Goal: Transaction & Acquisition: Purchase product/service

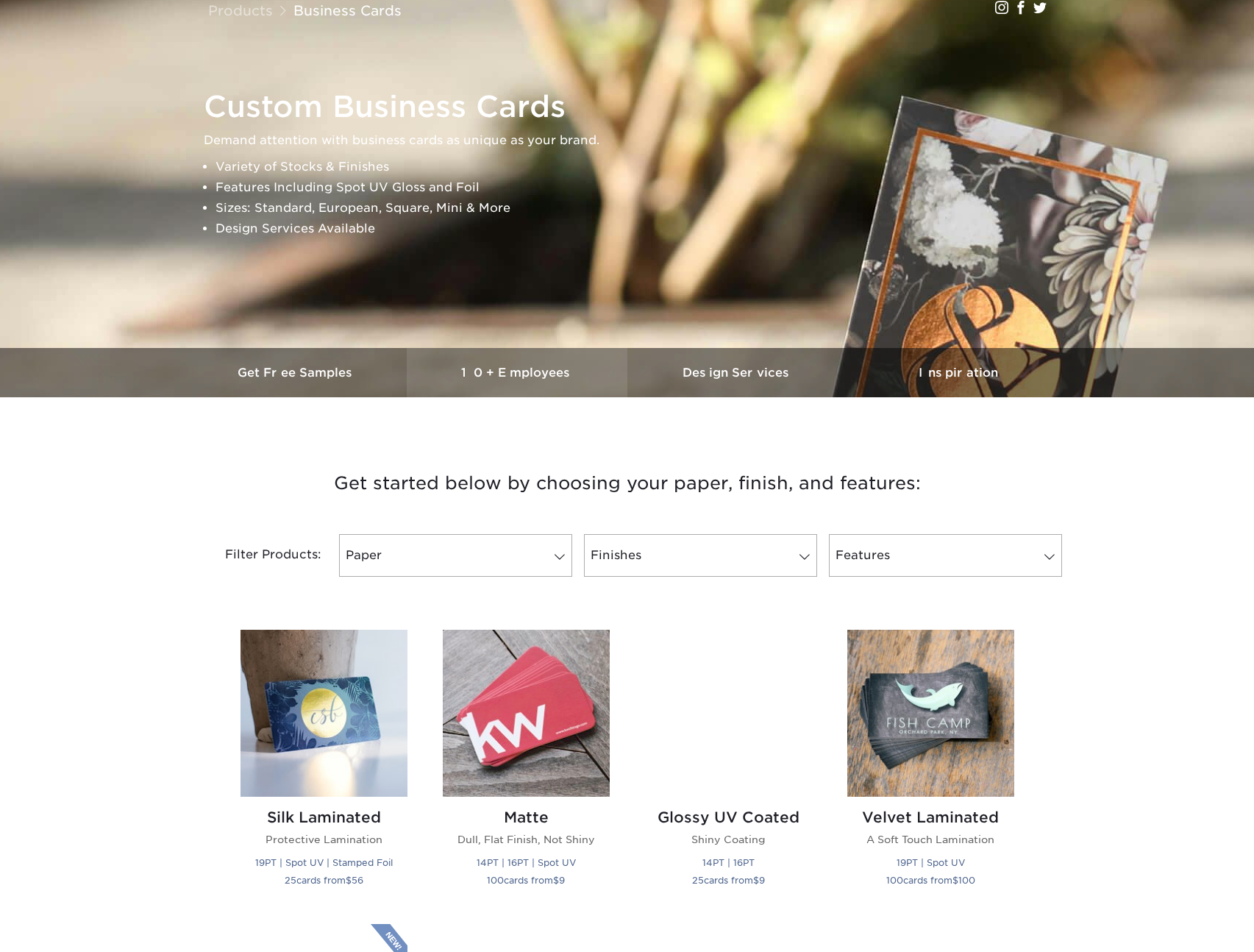
scroll to position [129, 0]
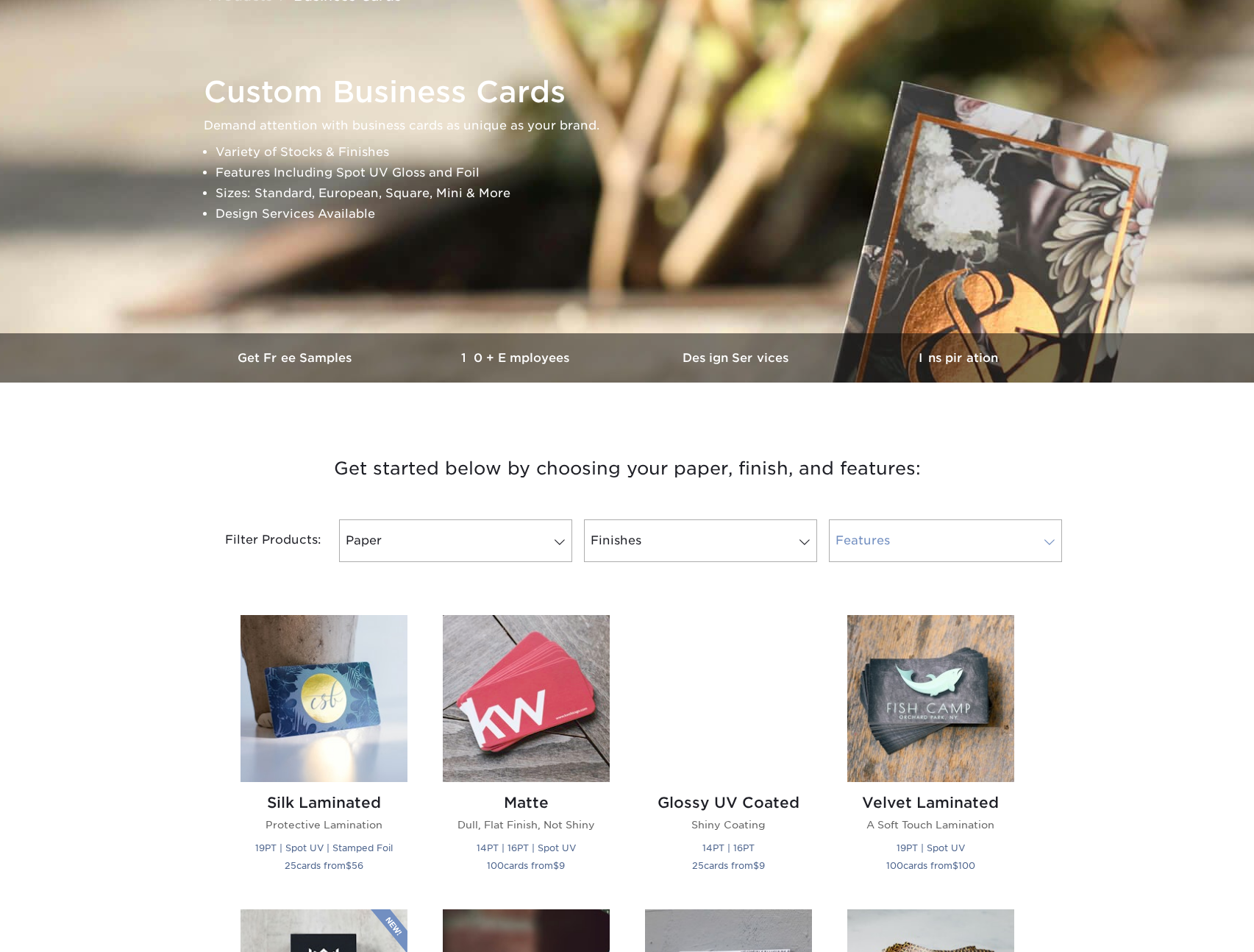
click at [988, 530] on link "Features" at bounding box center [945, 540] width 233 height 43
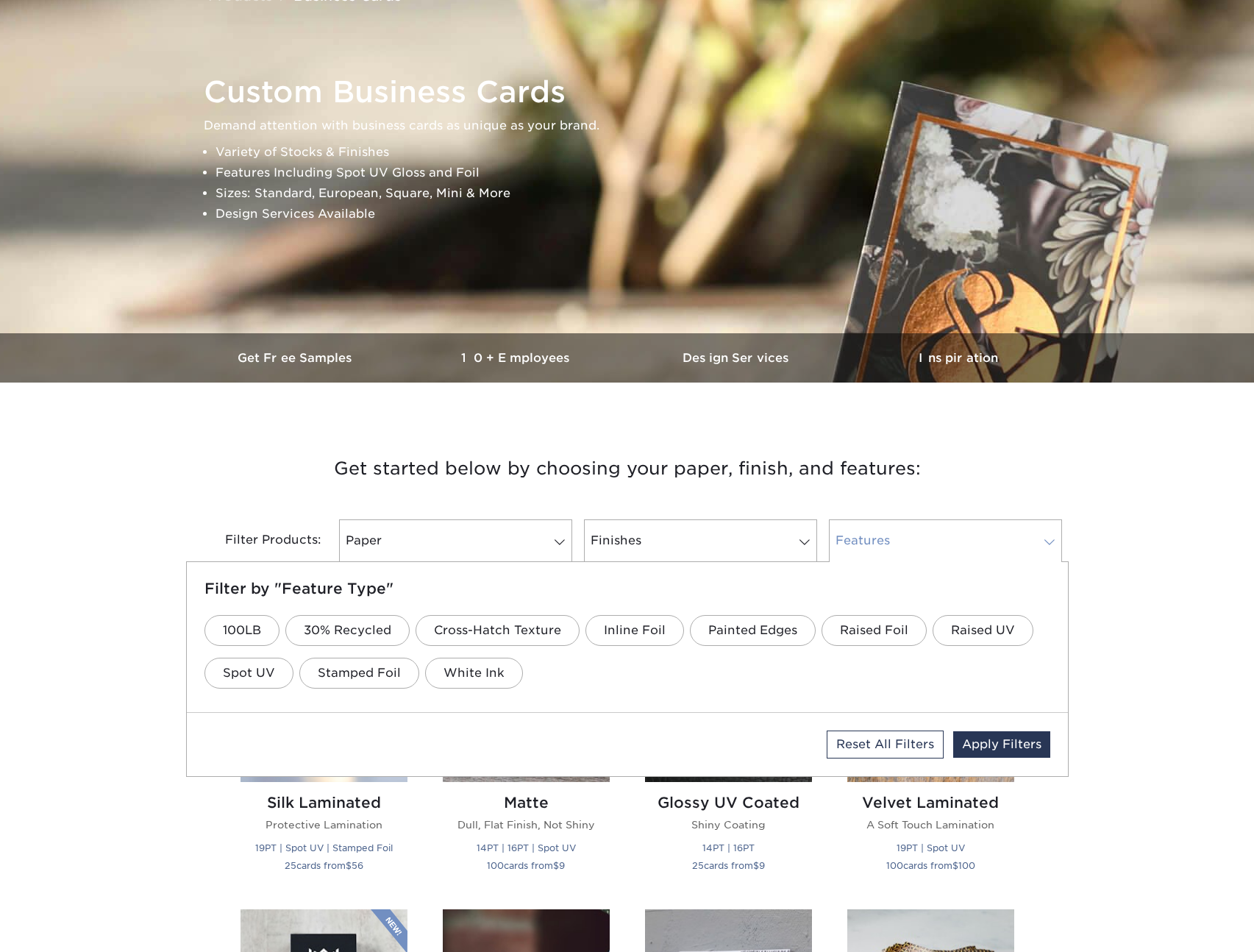
click at [988, 531] on link "Features" at bounding box center [945, 540] width 233 height 43
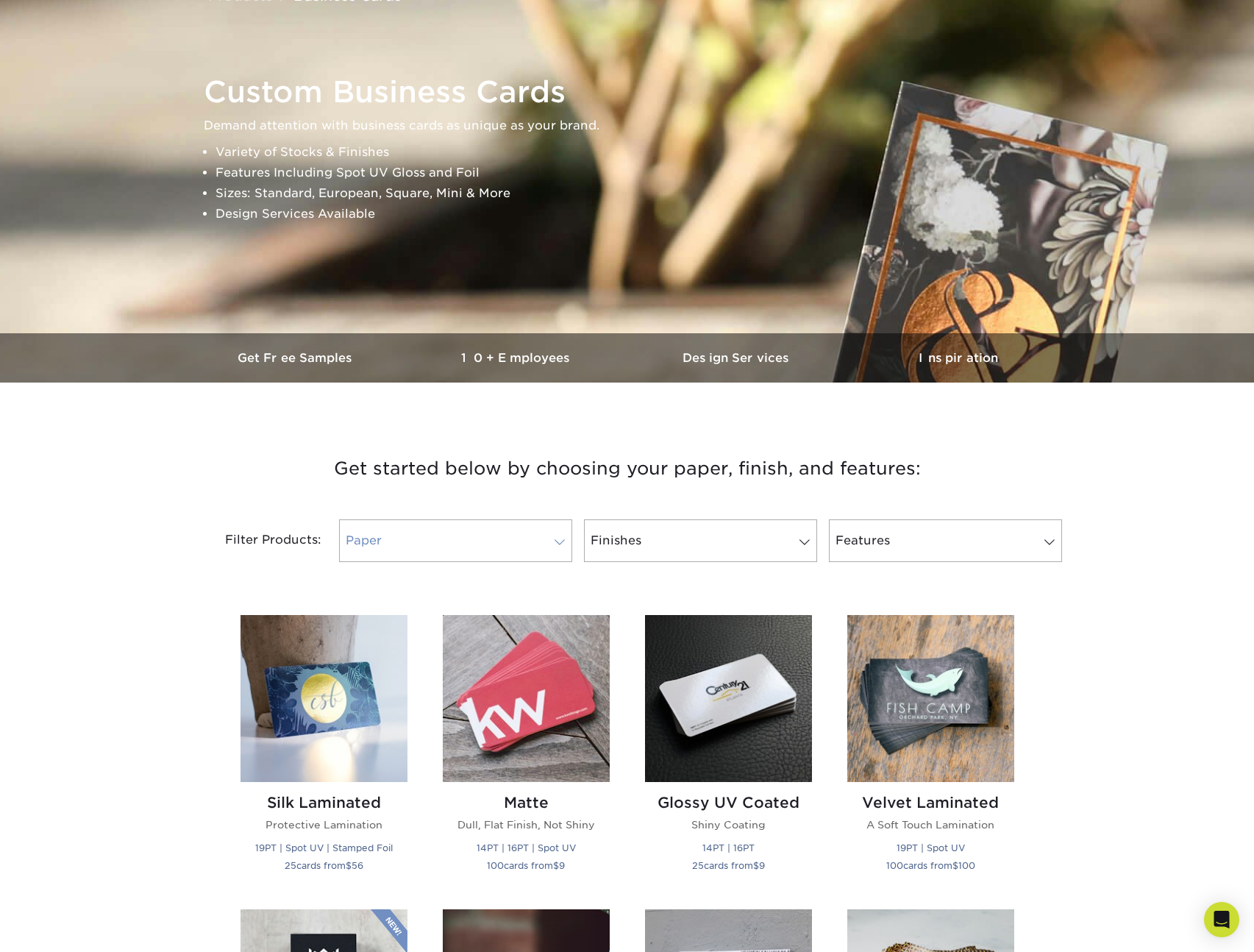
click at [355, 536] on link "Paper" at bounding box center [455, 540] width 233 height 43
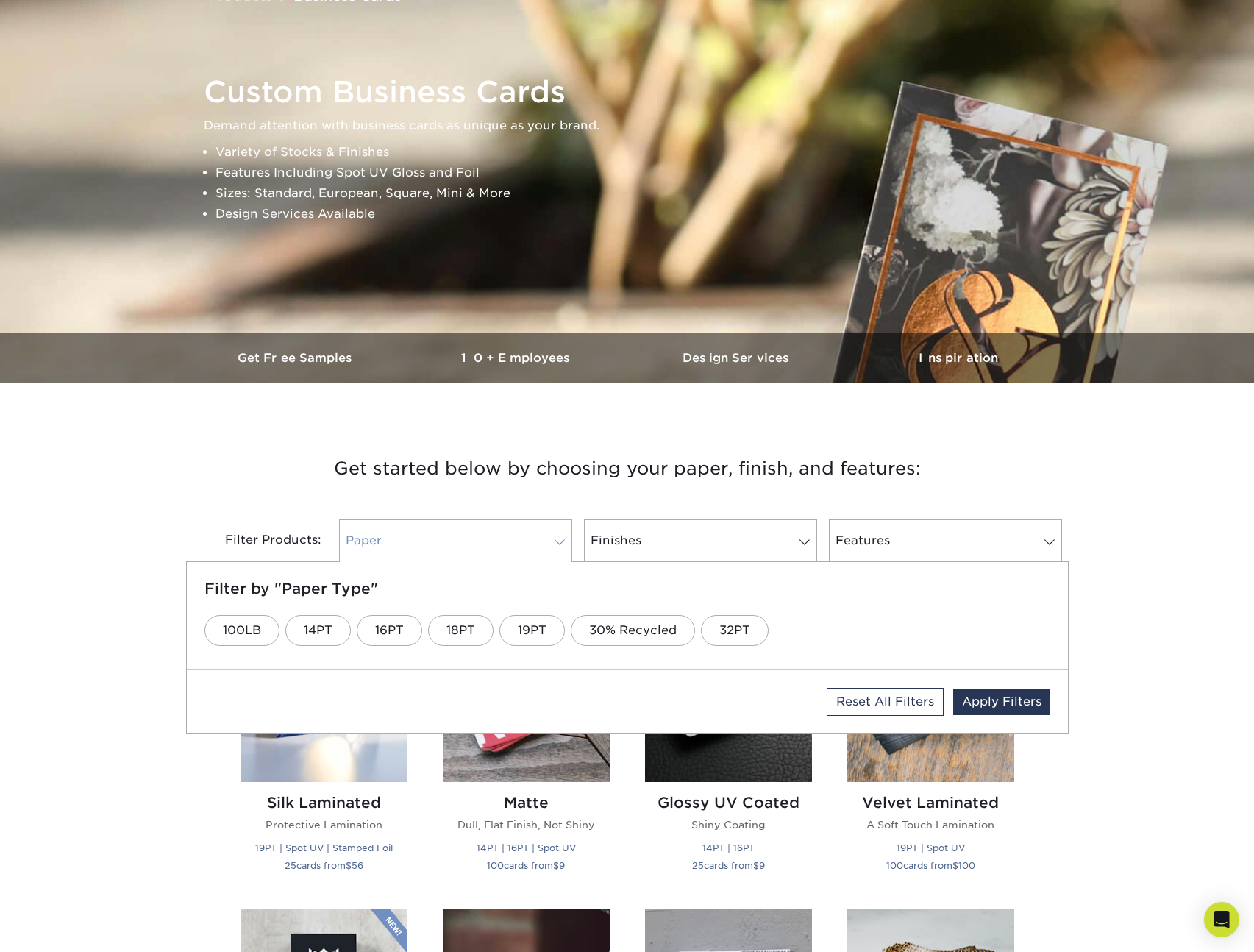
click at [357, 536] on link "Paper" at bounding box center [455, 540] width 233 height 43
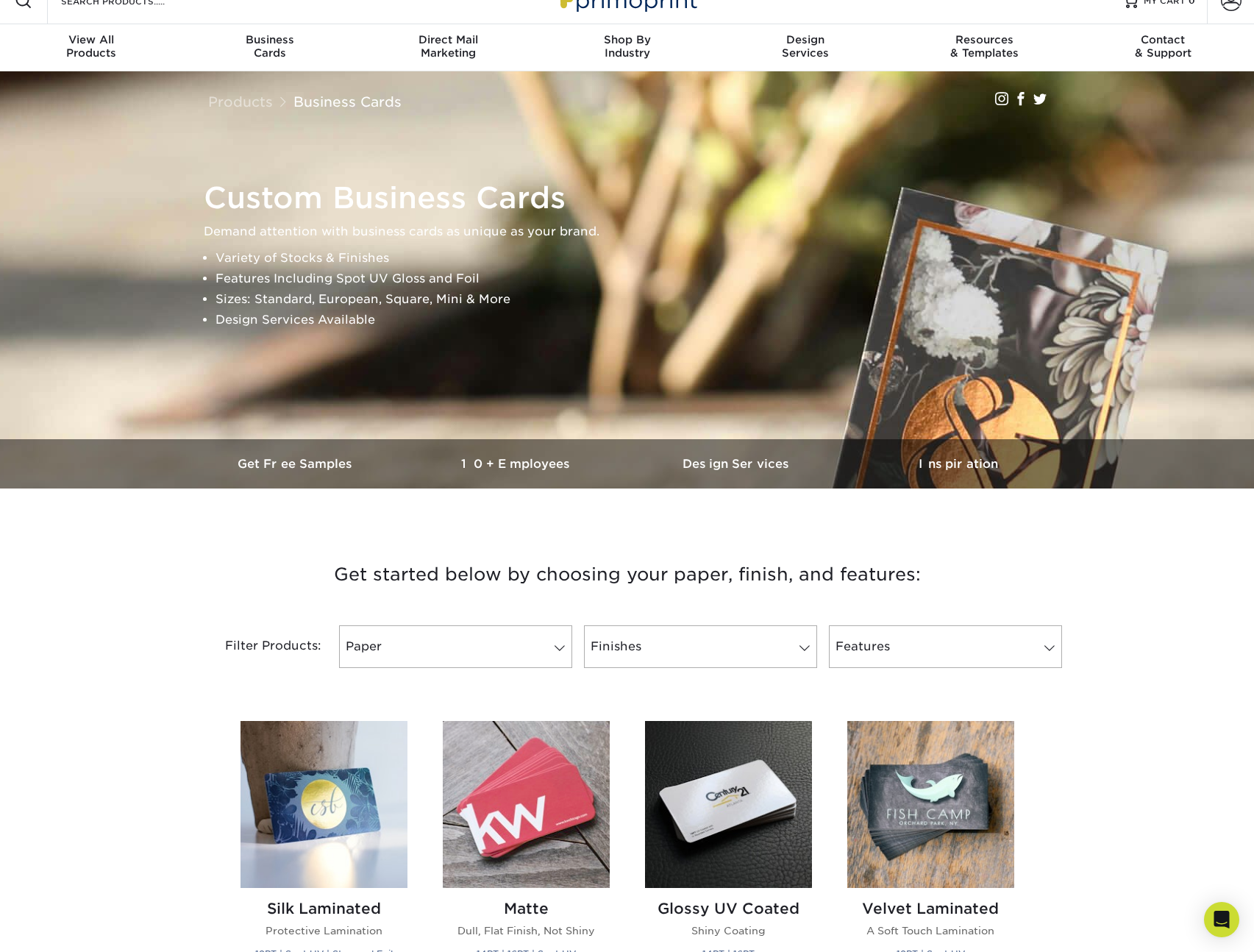
scroll to position [0, 0]
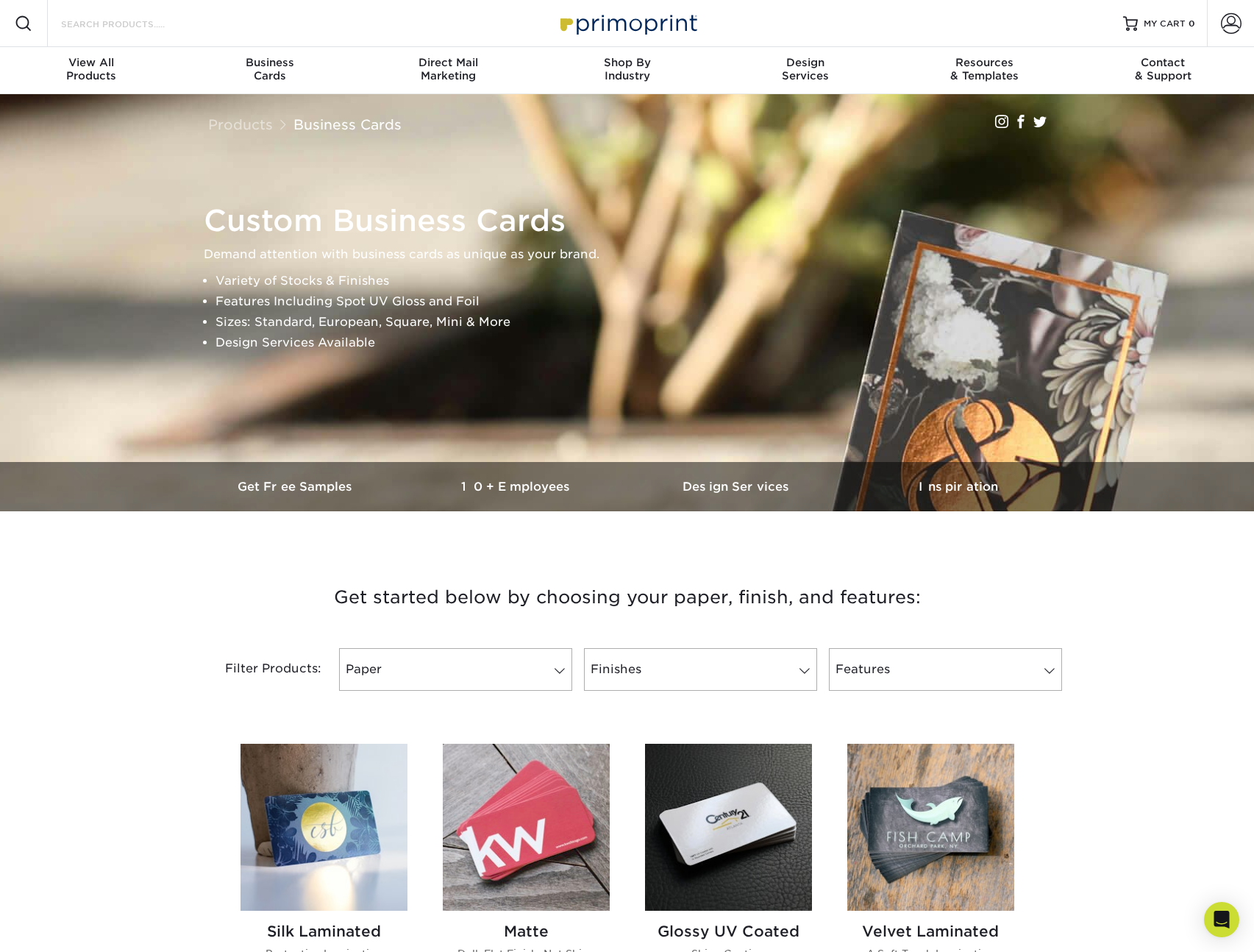
click at [76, 16] on input "Search Products" at bounding box center [132, 24] width 144 height 18
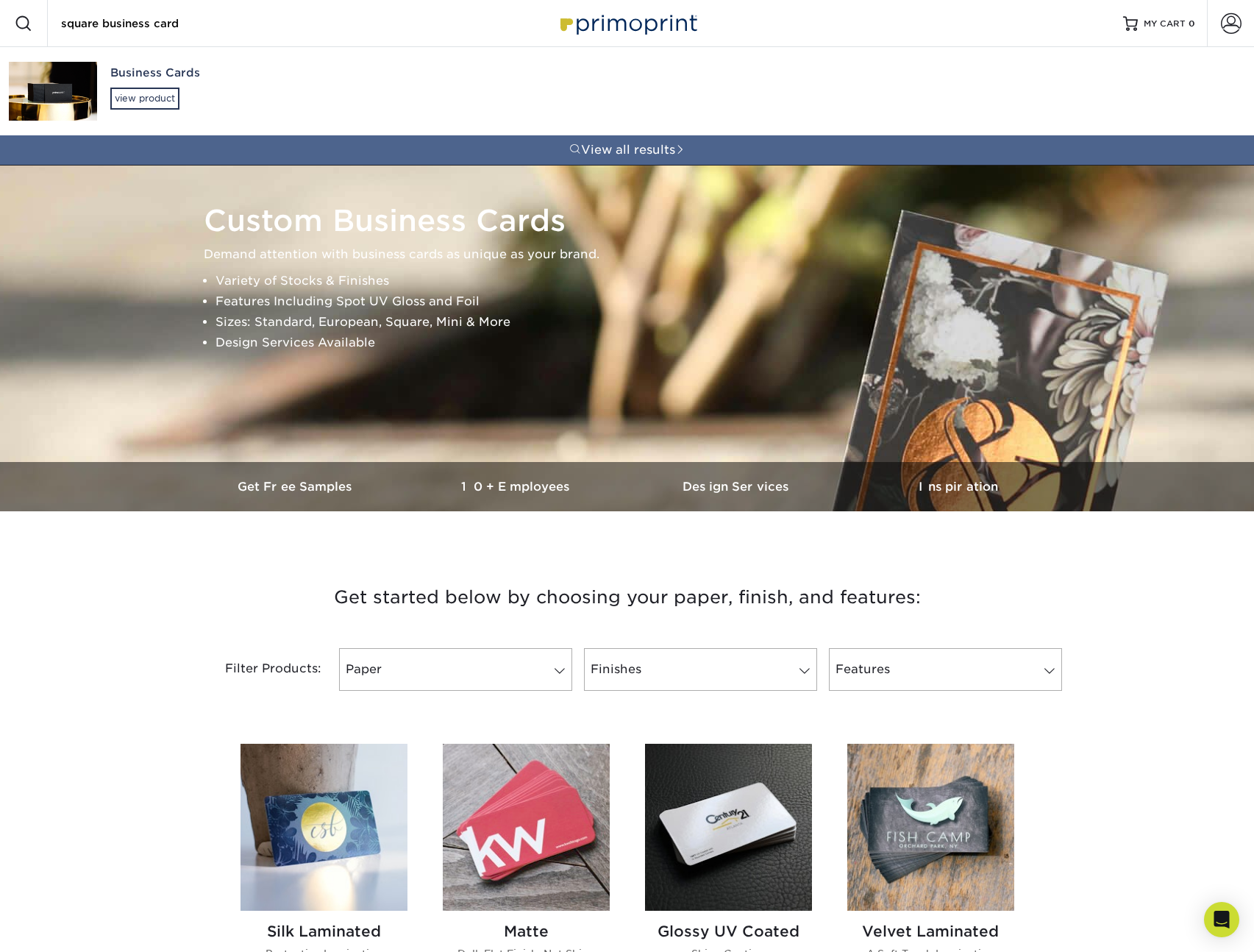
type input "square business card"
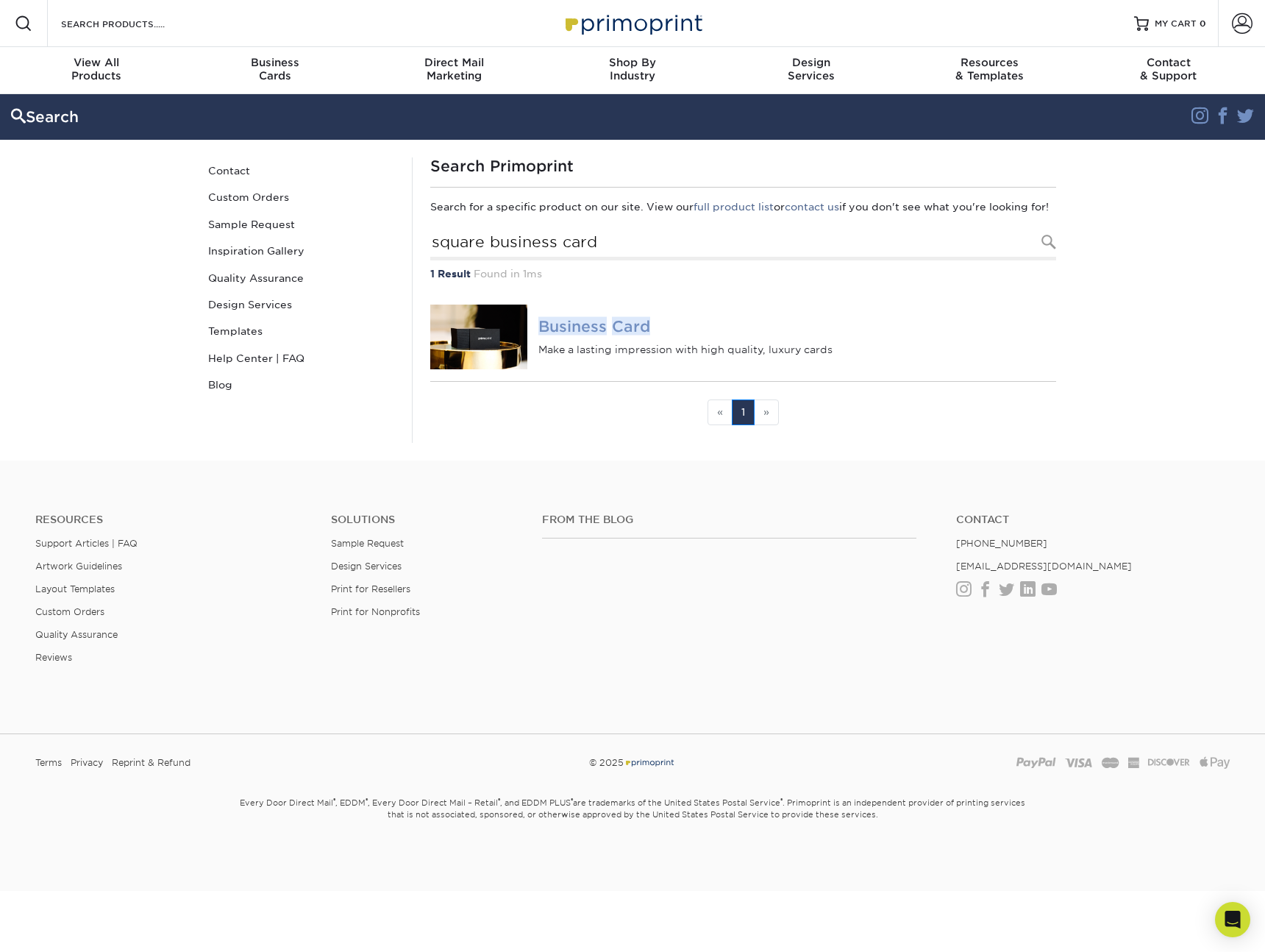
click at [498, 338] on img at bounding box center [479, 337] width 97 height 65
